Goal: Transaction & Acquisition: Book appointment/travel/reservation

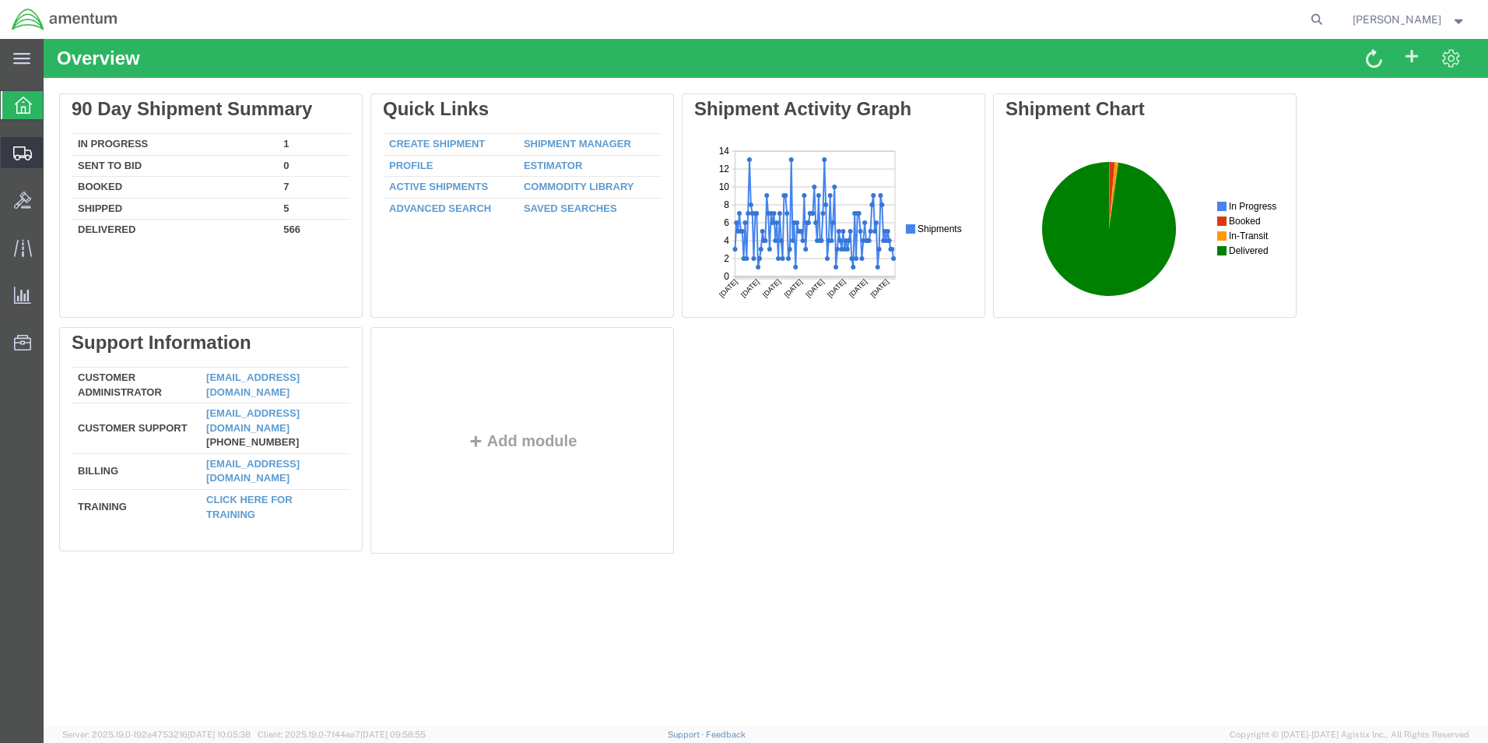
click at [0, 0] on span "Shipment Manager" at bounding box center [0, 0] width 0 height 0
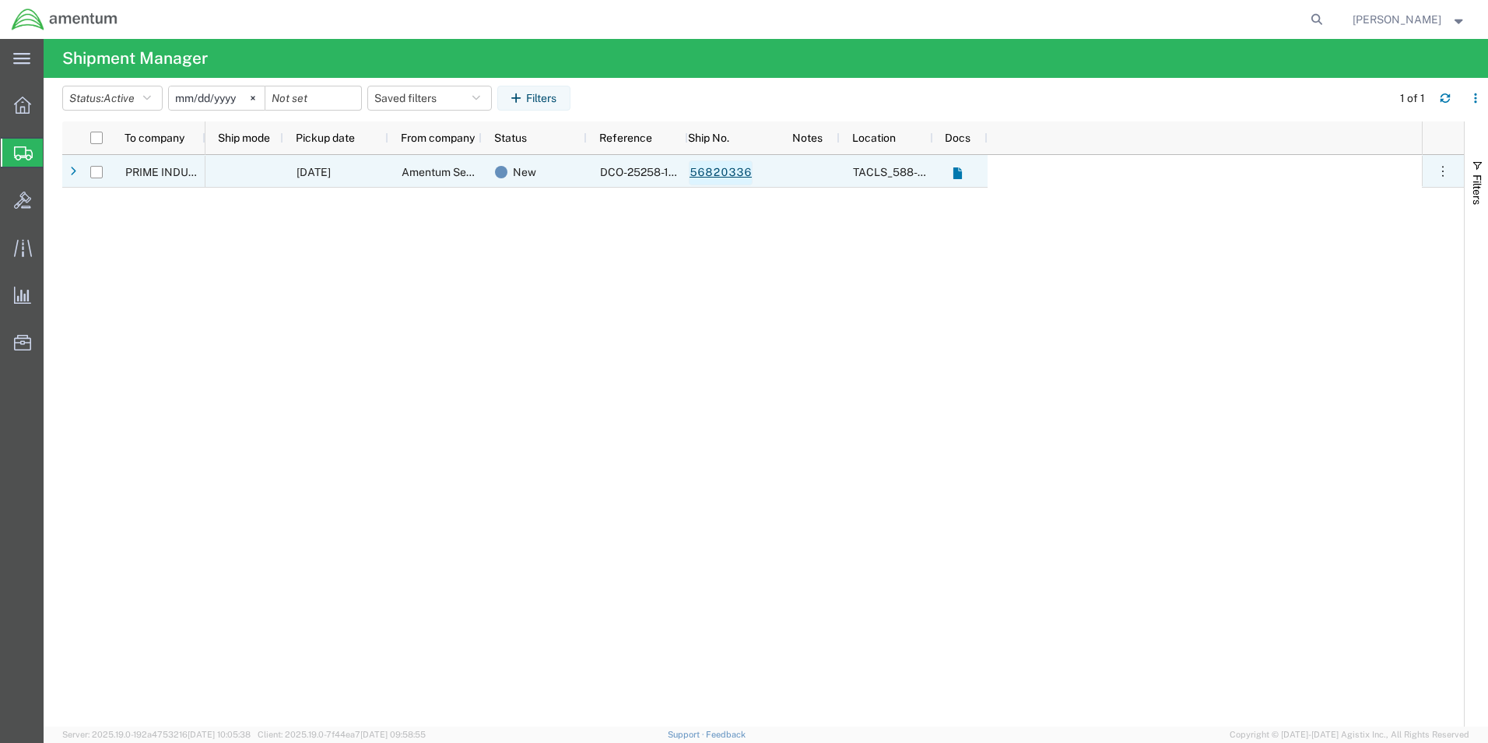
click at [720, 172] on link "56820336" at bounding box center [721, 172] width 64 height 25
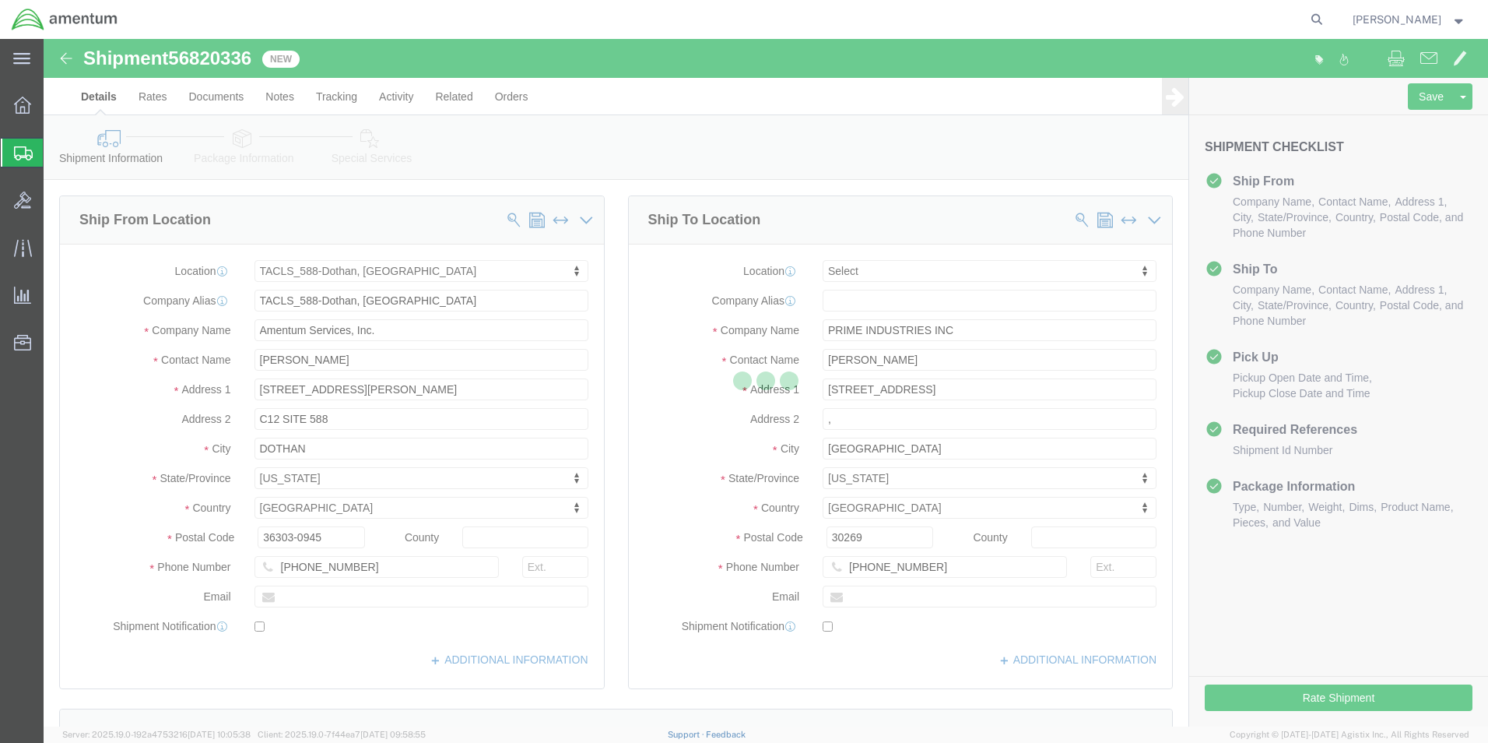
select select "42706"
select select
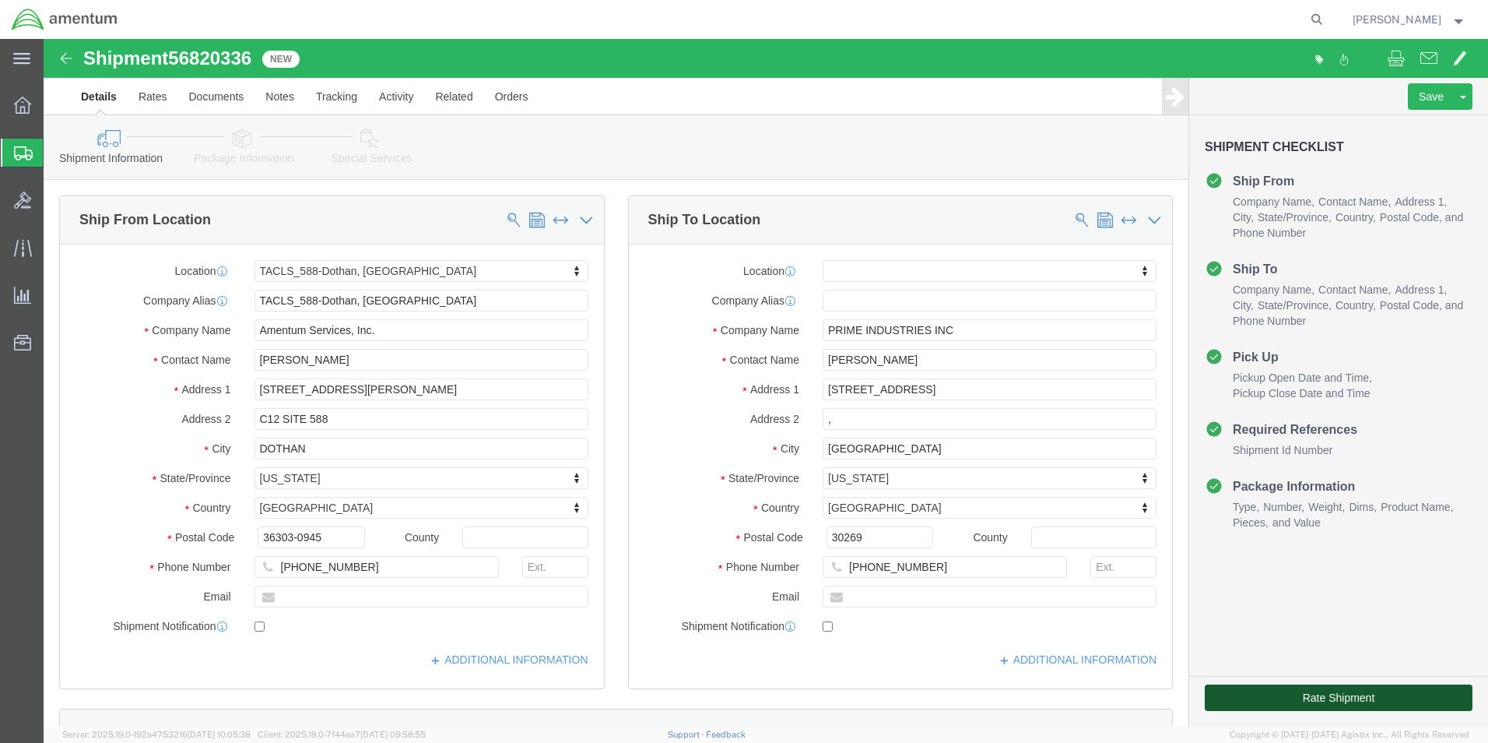
click button "Rate Shipment"
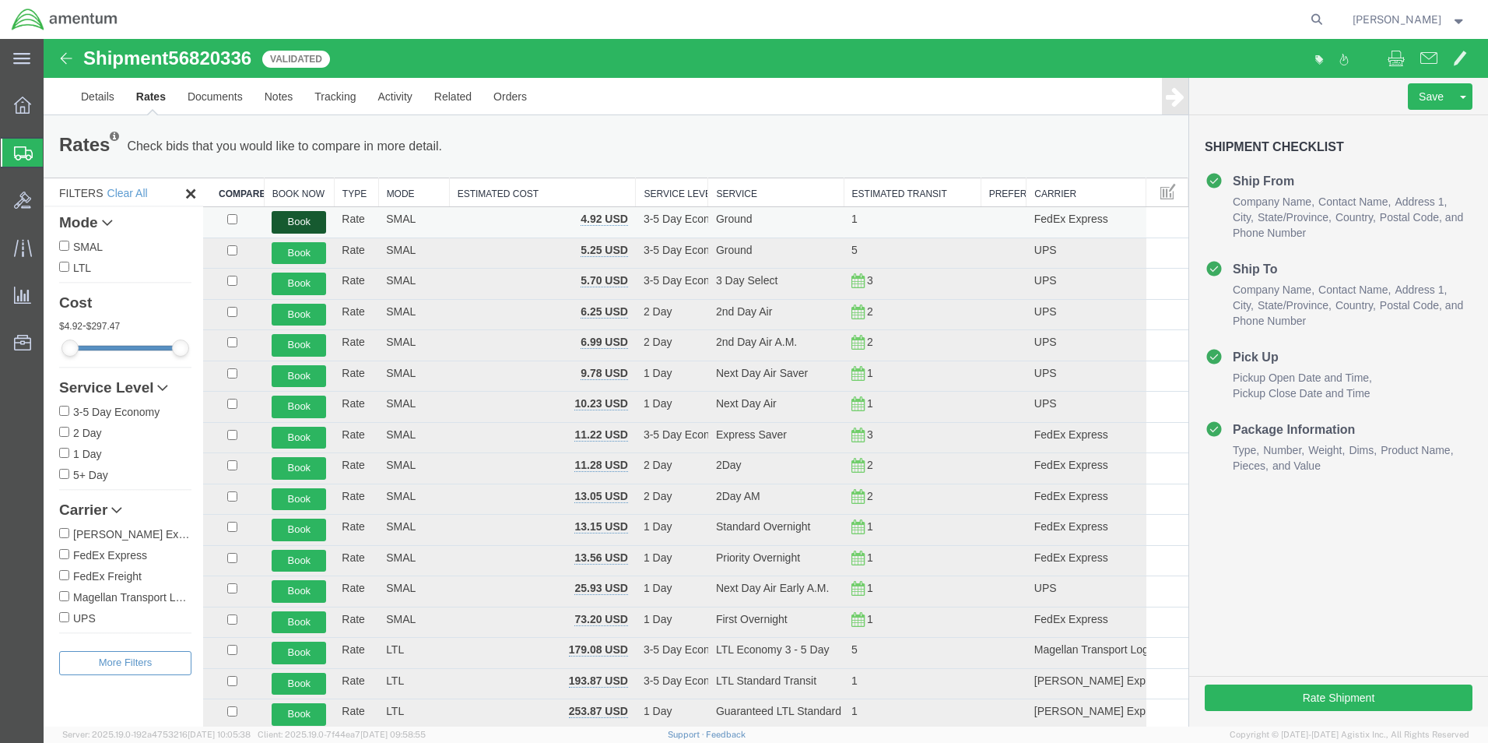
click at [290, 224] on button "Book" at bounding box center [299, 222] width 54 height 23
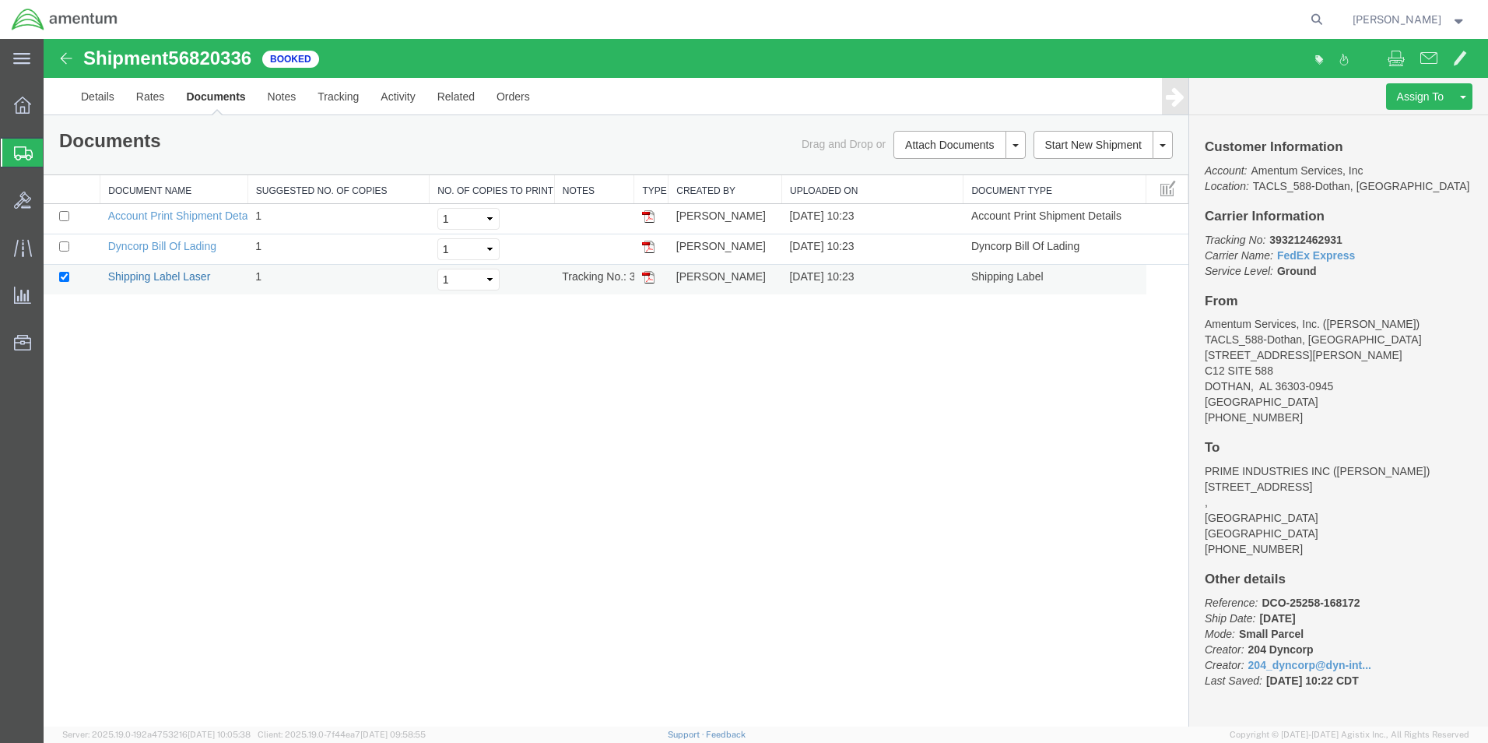
click at [170, 274] on link "Shipping Label Laser" at bounding box center [159, 276] width 103 height 12
